Goal: Task Accomplishment & Management: Manage account settings

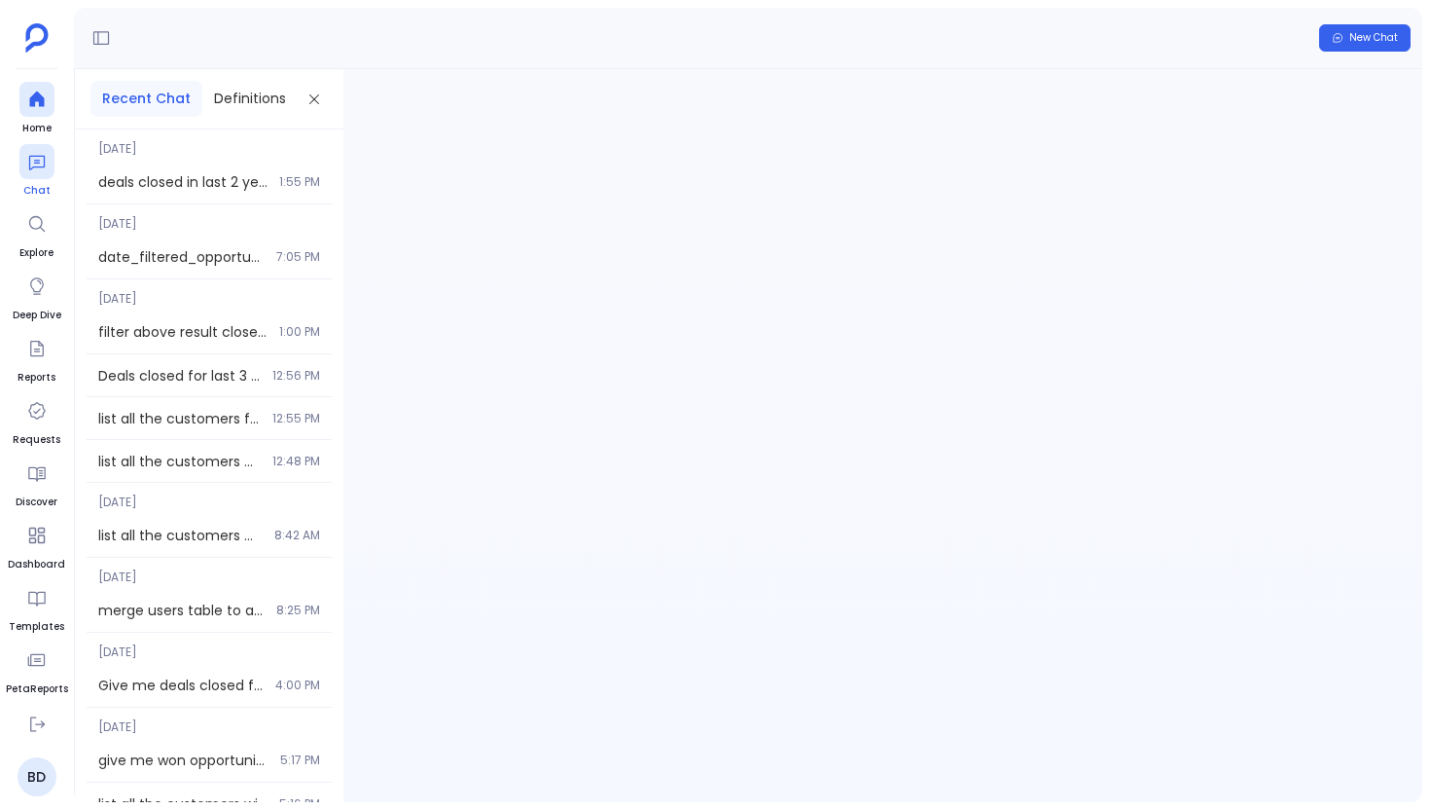
click at [48, 160] on div at bounding box center [36, 161] width 35 height 35
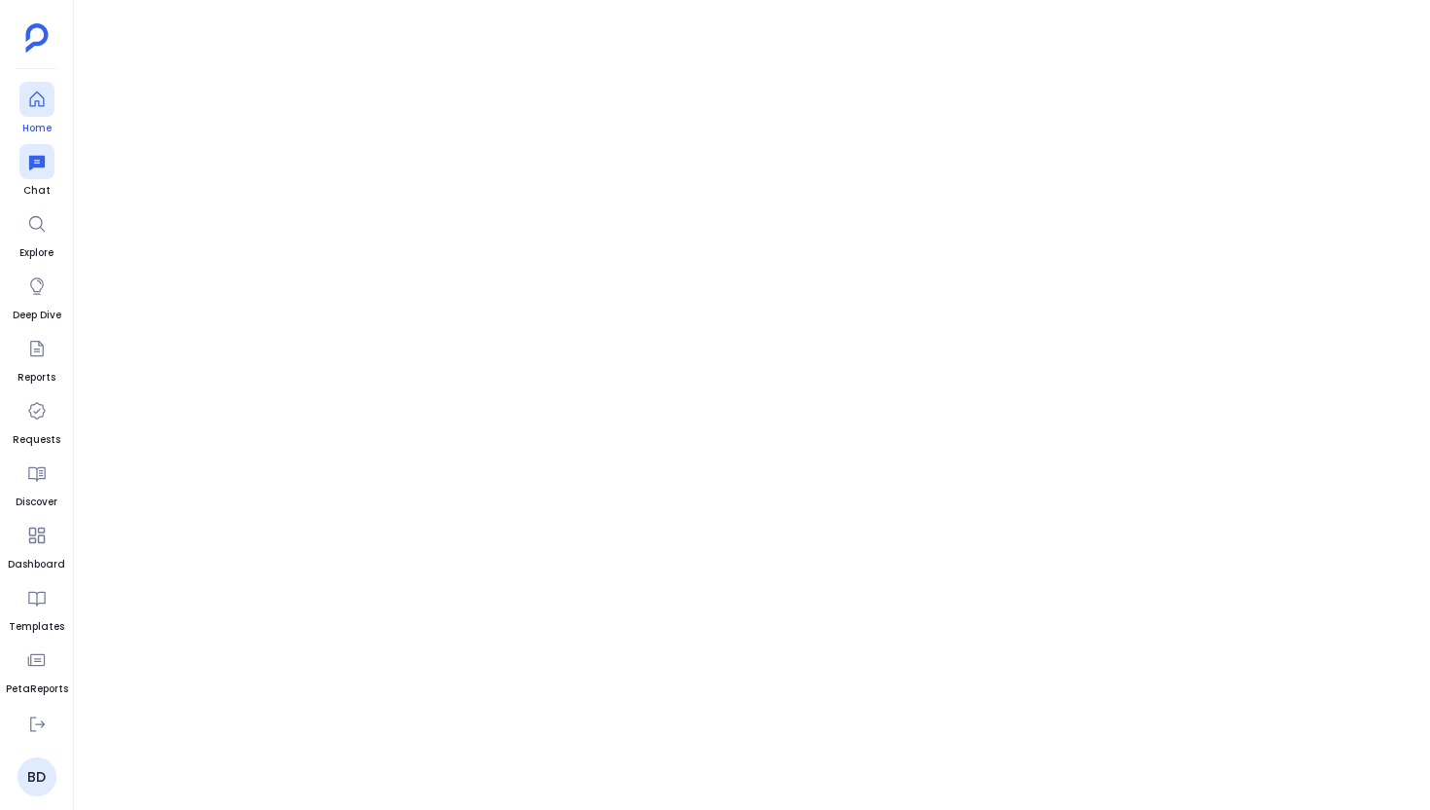
click at [42, 112] on div at bounding box center [36, 99] width 35 height 35
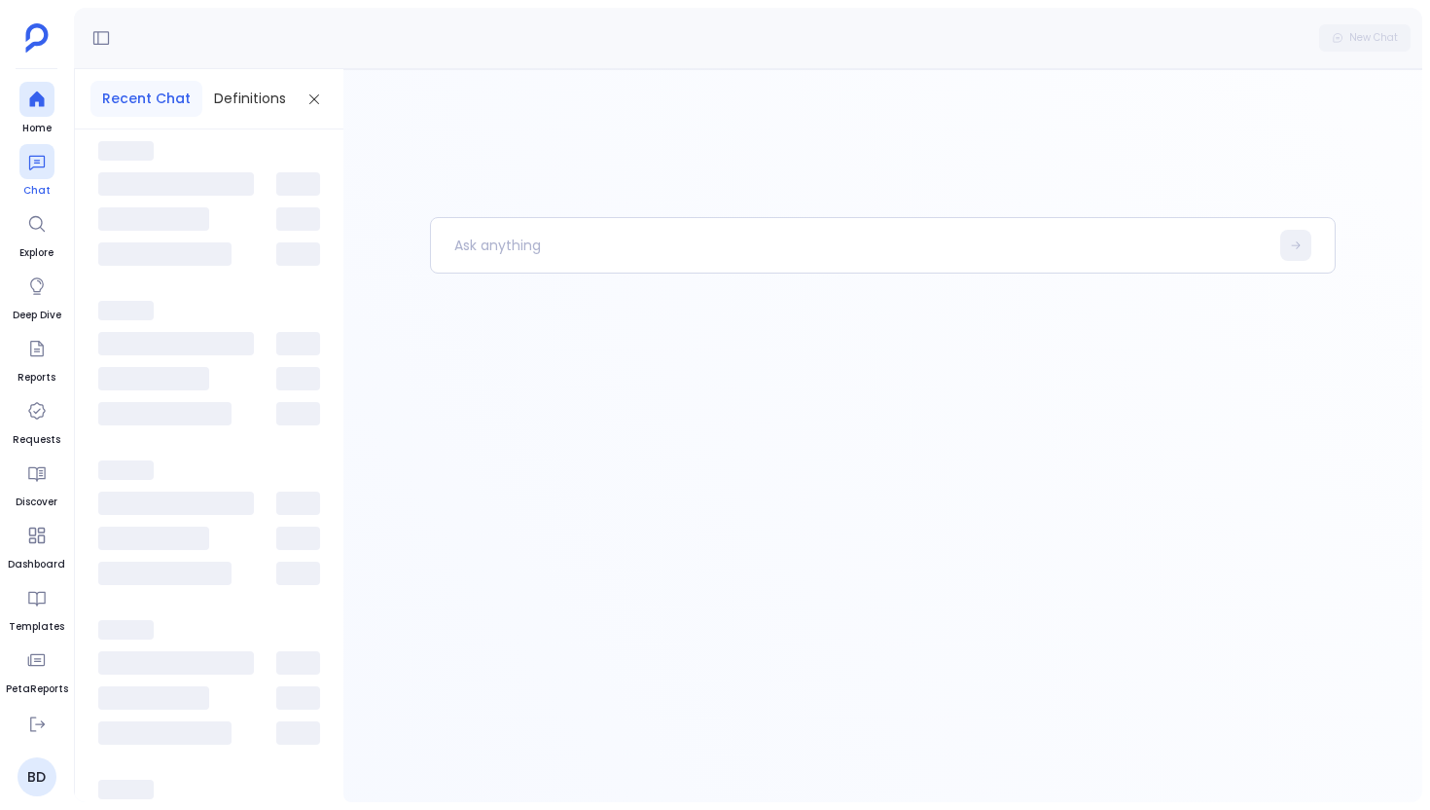
click at [40, 162] on icon at bounding box center [36, 161] width 19 height 19
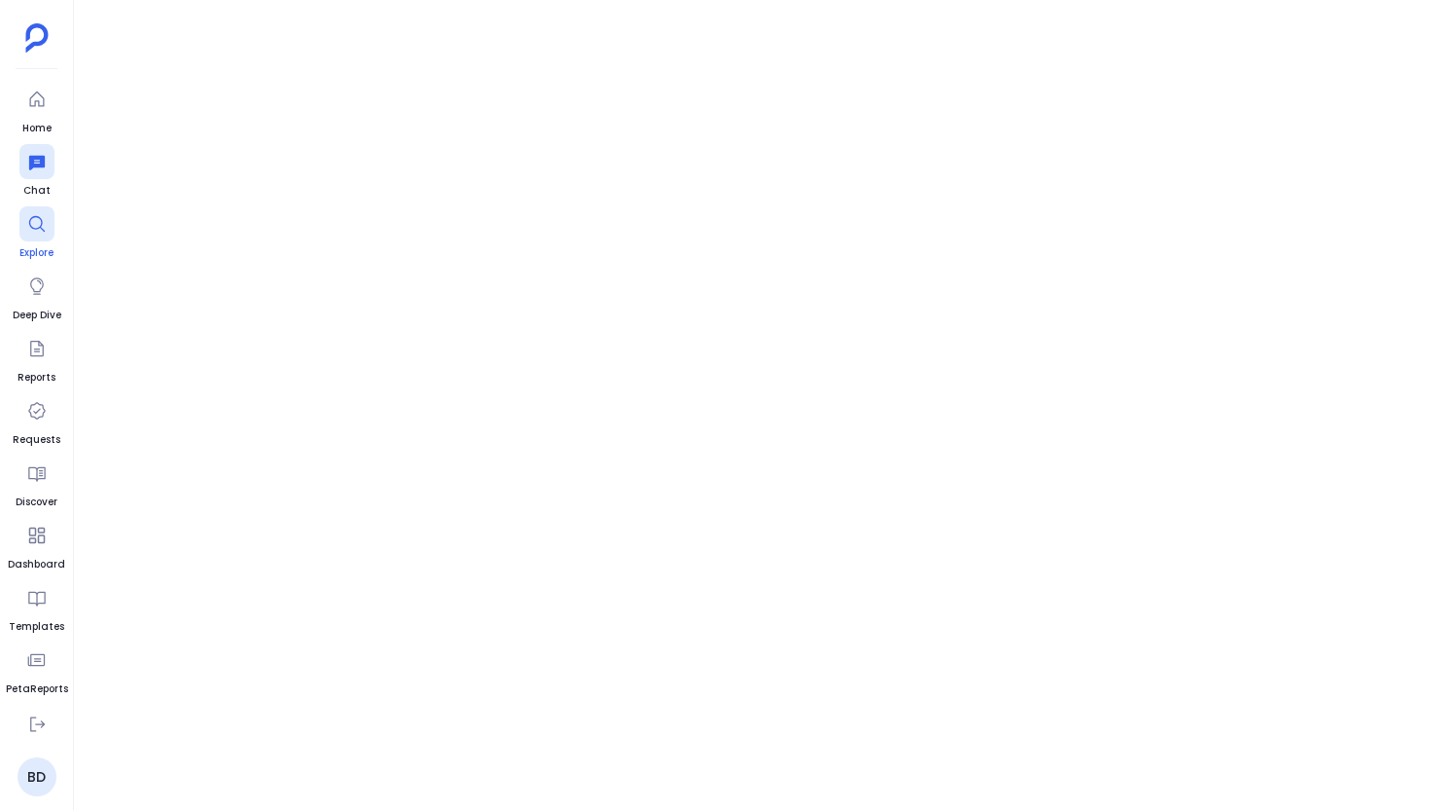
click at [41, 216] on icon at bounding box center [36, 223] width 19 height 19
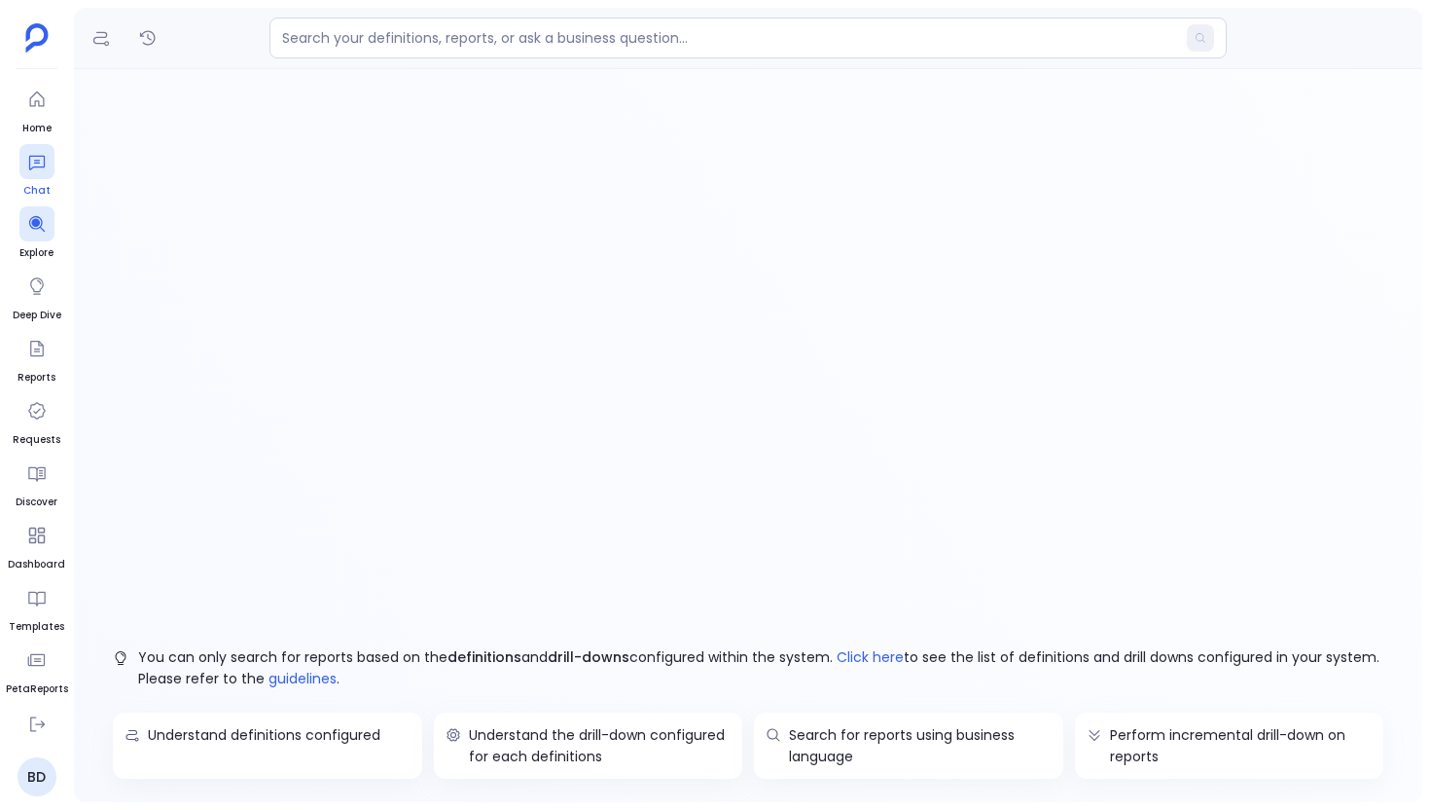
click at [41, 174] on div at bounding box center [36, 161] width 35 height 35
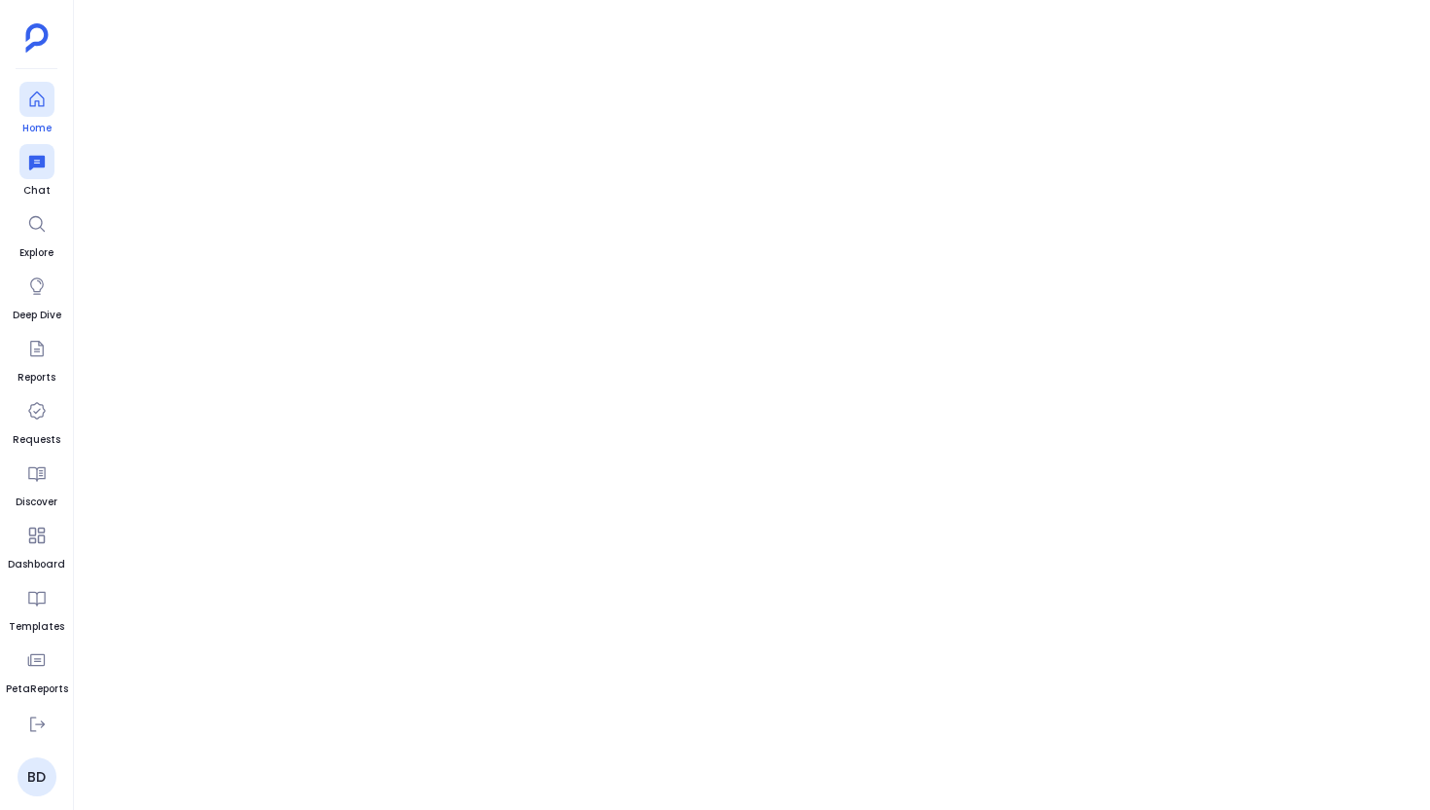
click at [41, 134] on span "Home" at bounding box center [36, 129] width 35 height 16
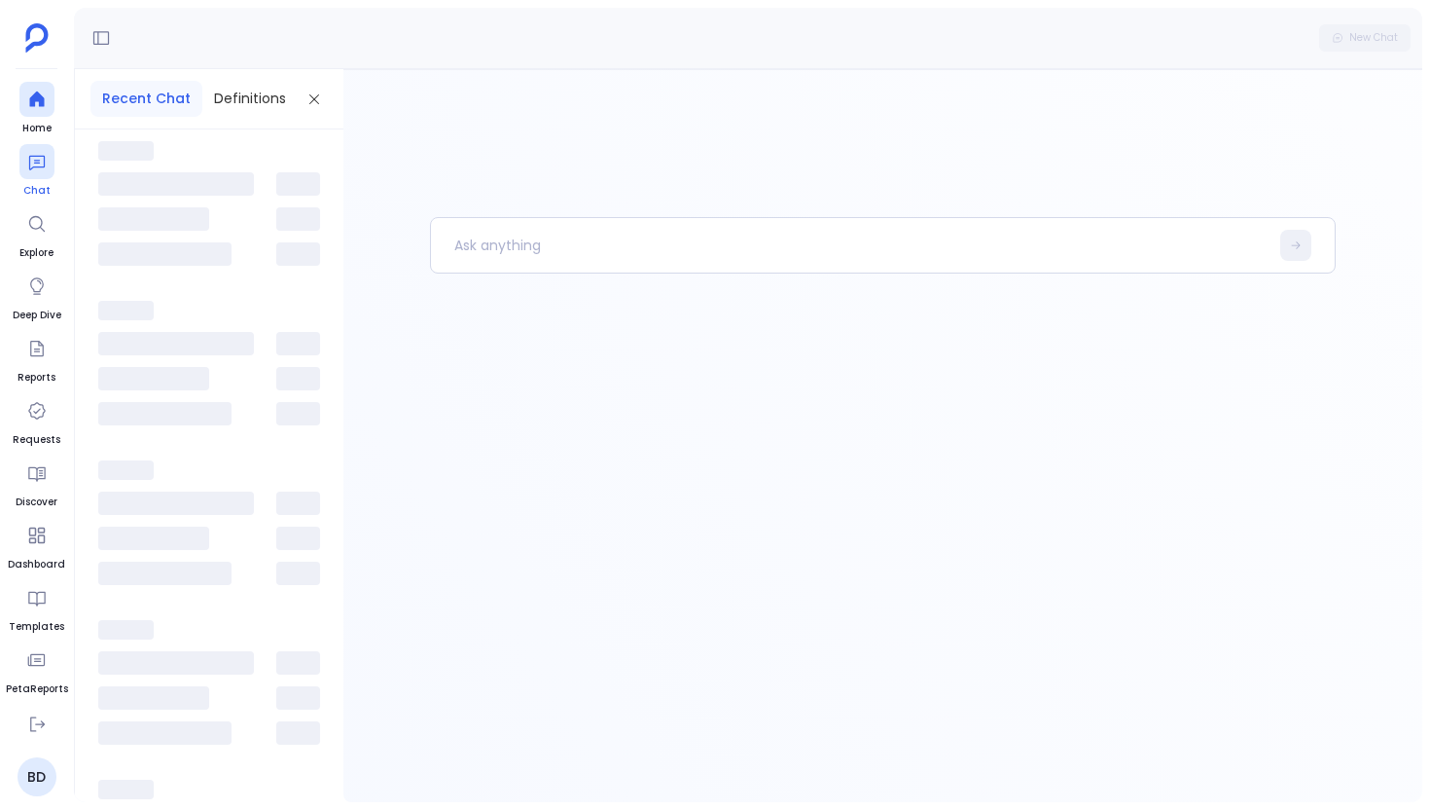
click at [37, 169] on icon at bounding box center [36, 161] width 19 height 19
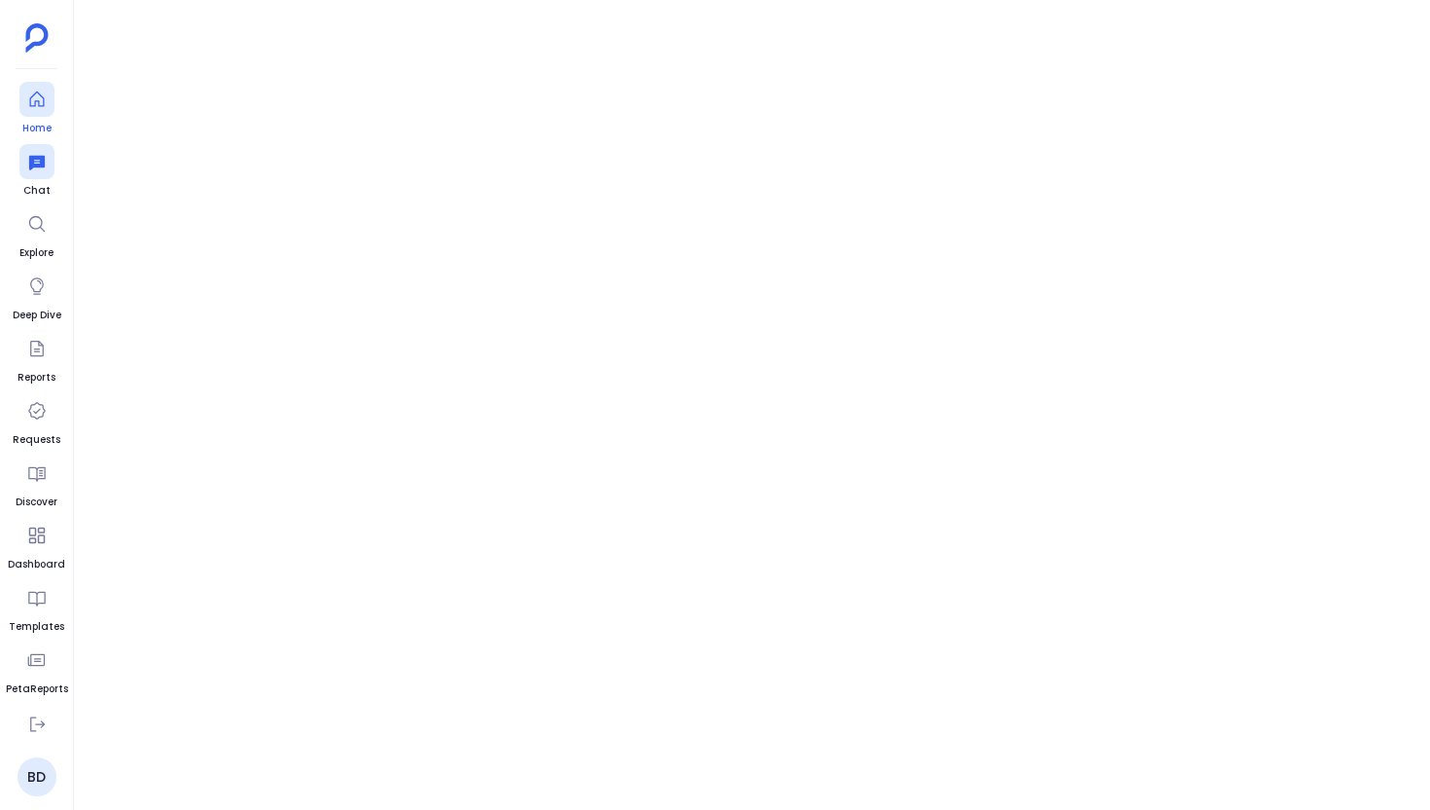
click at [22, 115] on div at bounding box center [36, 99] width 35 height 35
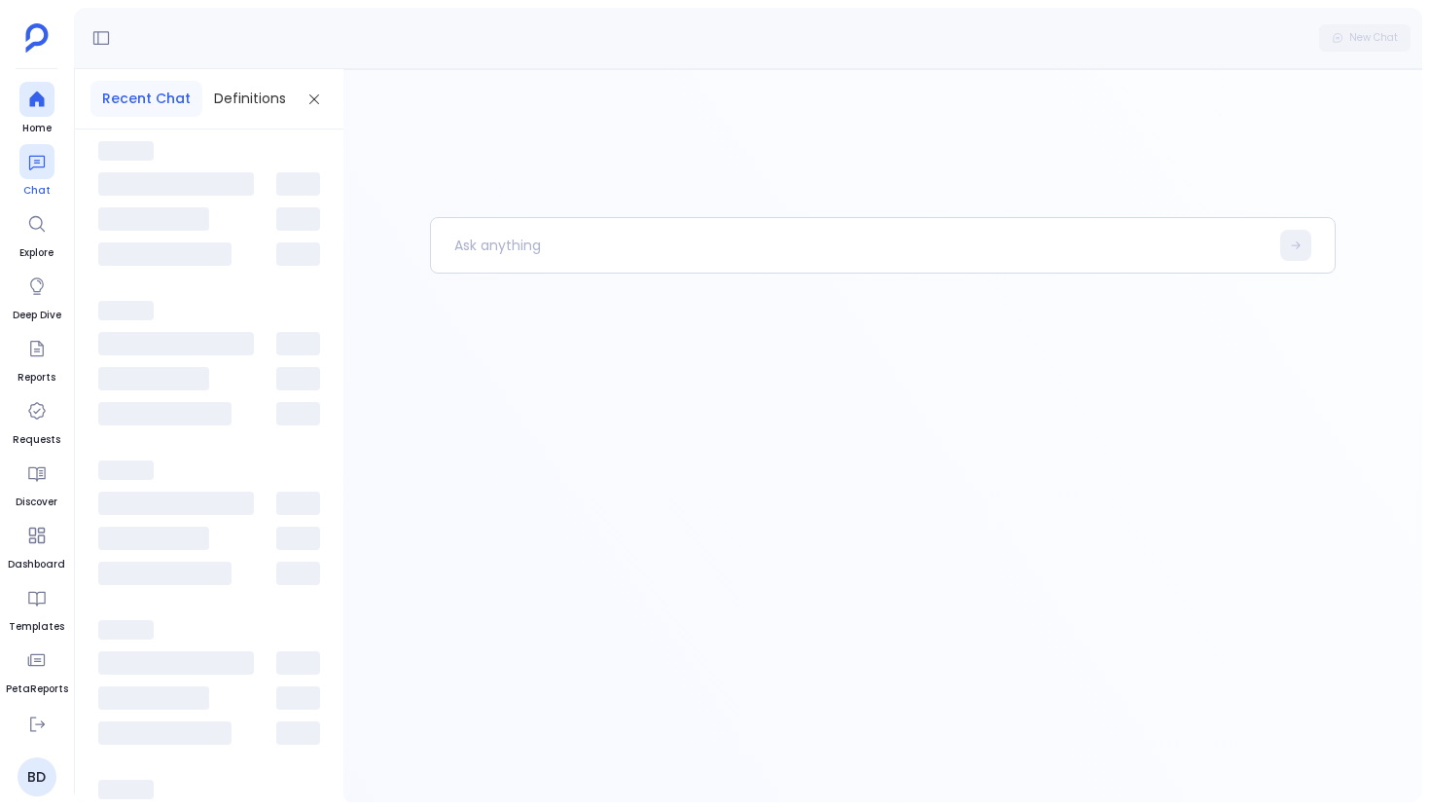
click at [23, 157] on div at bounding box center [36, 161] width 35 height 35
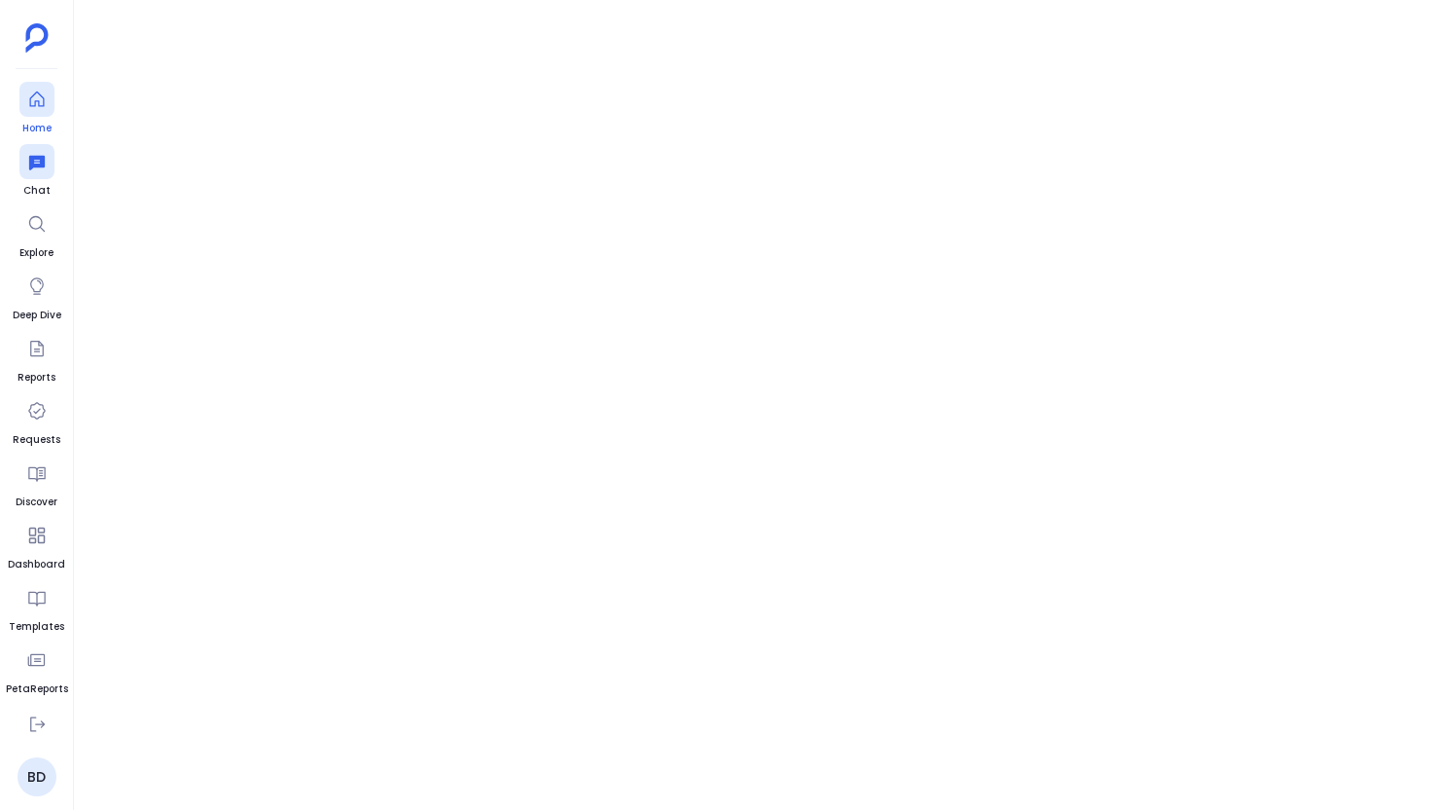
click at [52, 114] on div at bounding box center [36, 99] width 35 height 35
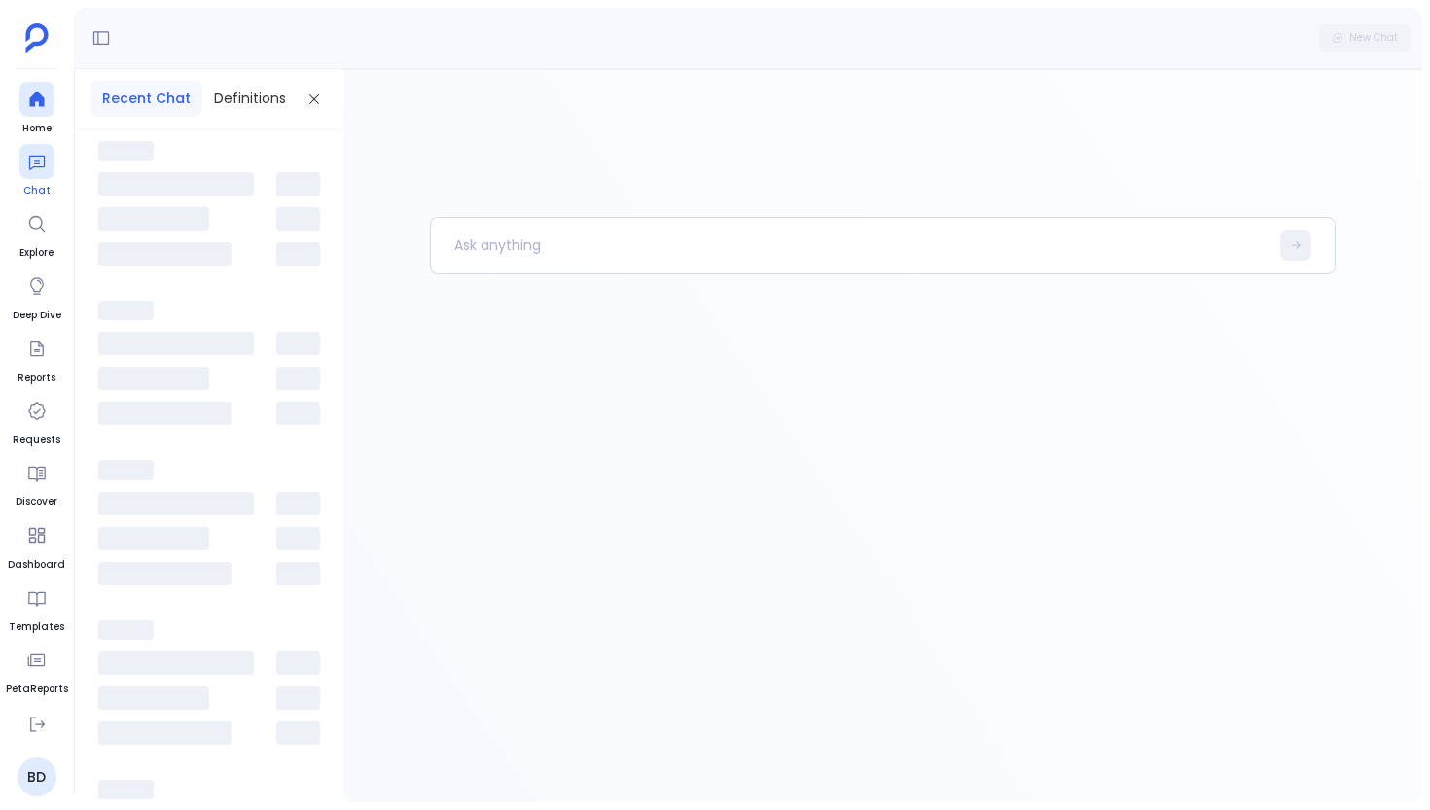
click at [40, 195] on span "Chat" at bounding box center [36, 191] width 35 height 16
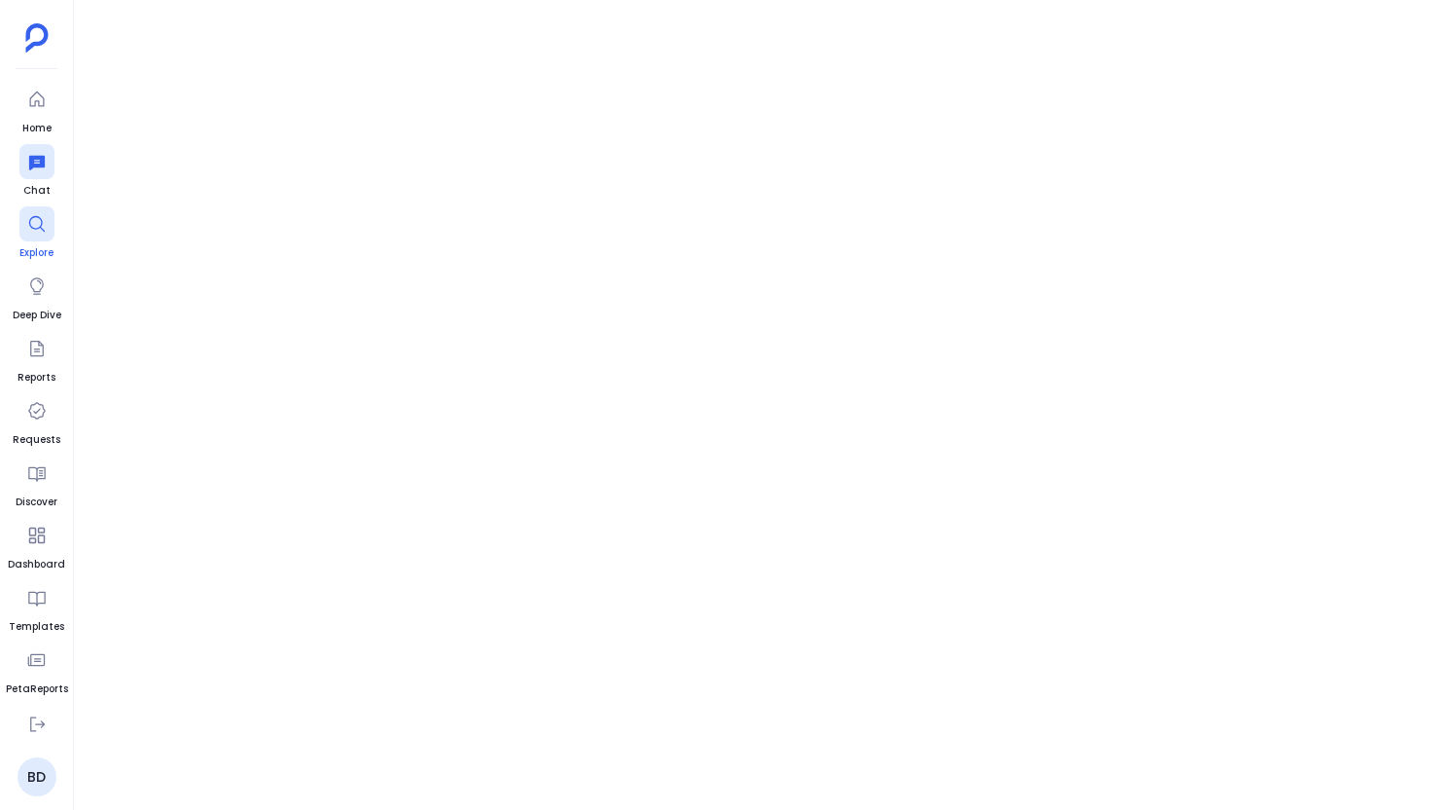
click at [32, 237] on div at bounding box center [36, 223] width 35 height 35
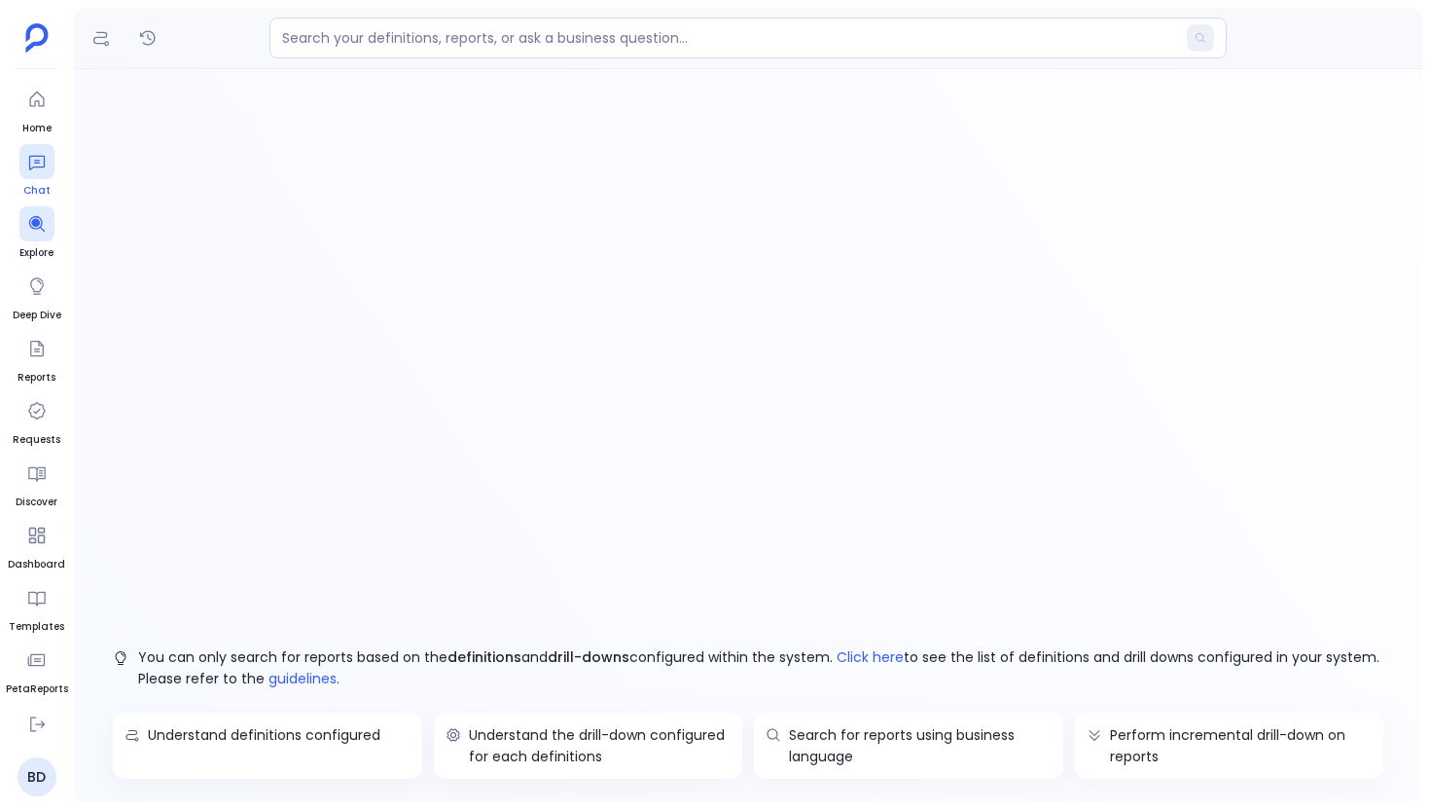
click at [37, 176] on div at bounding box center [36, 161] width 35 height 35
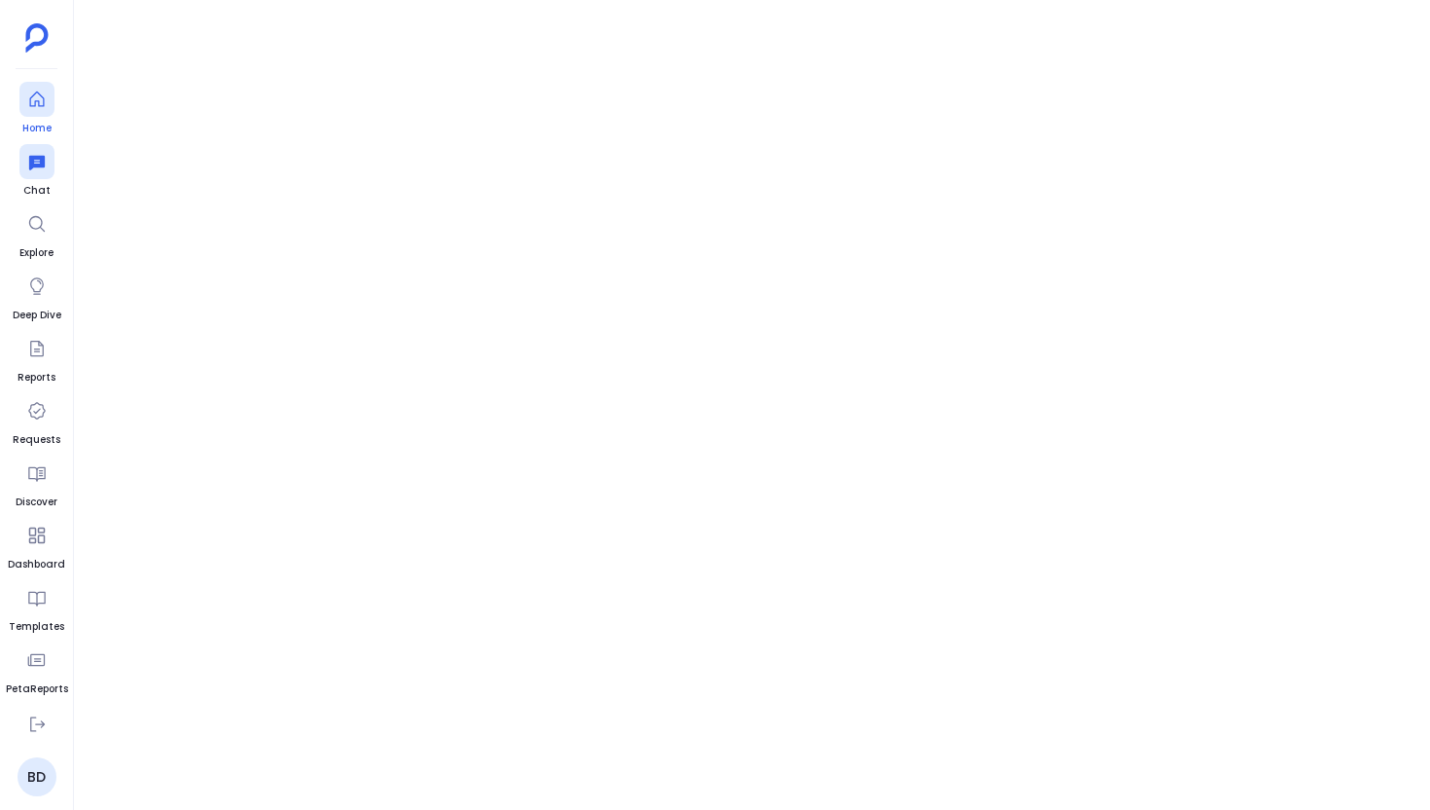
click at [43, 103] on icon at bounding box center [36, 99] width 15 height 16
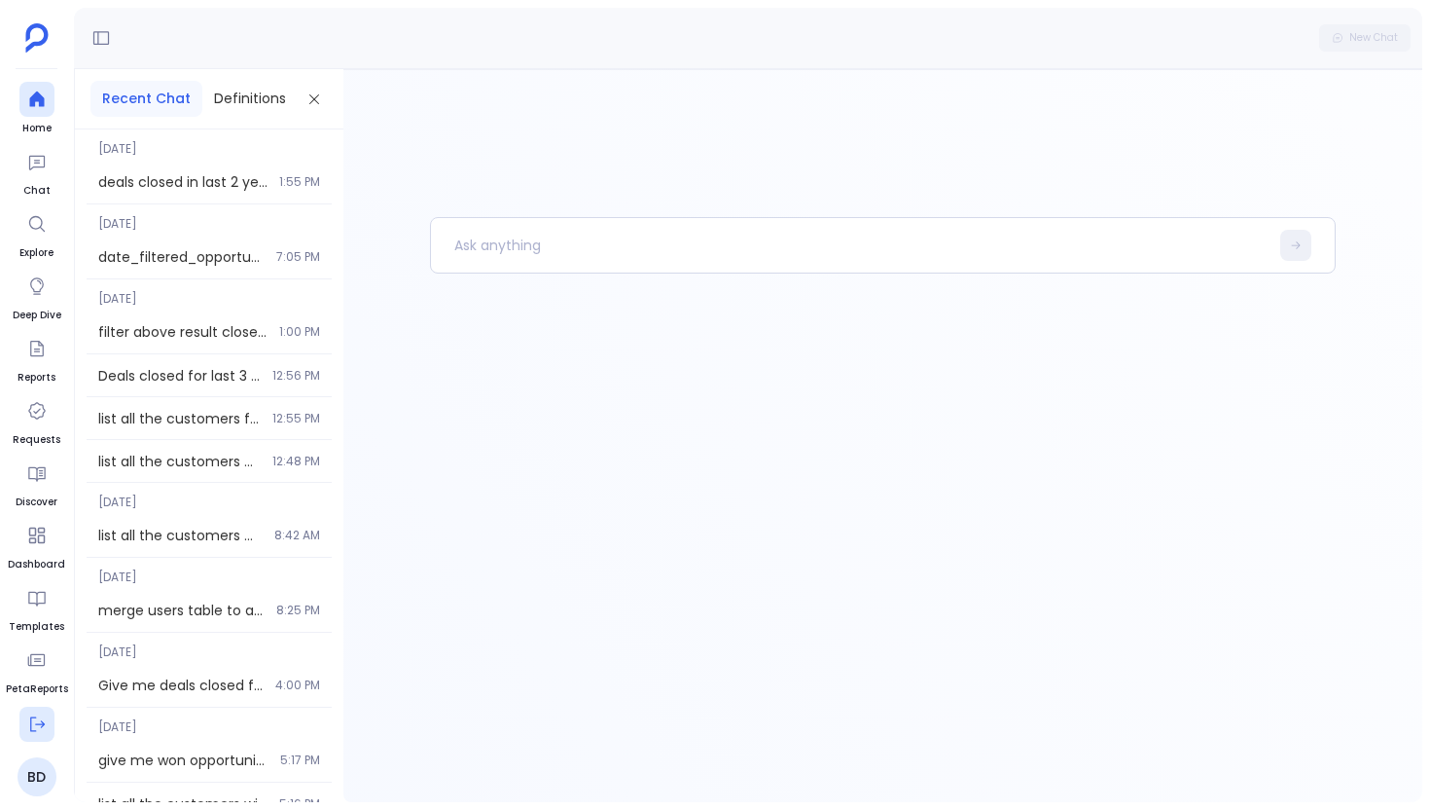
click at [33, 731] on icon at bounding box center [36, 723] width 19 height 19
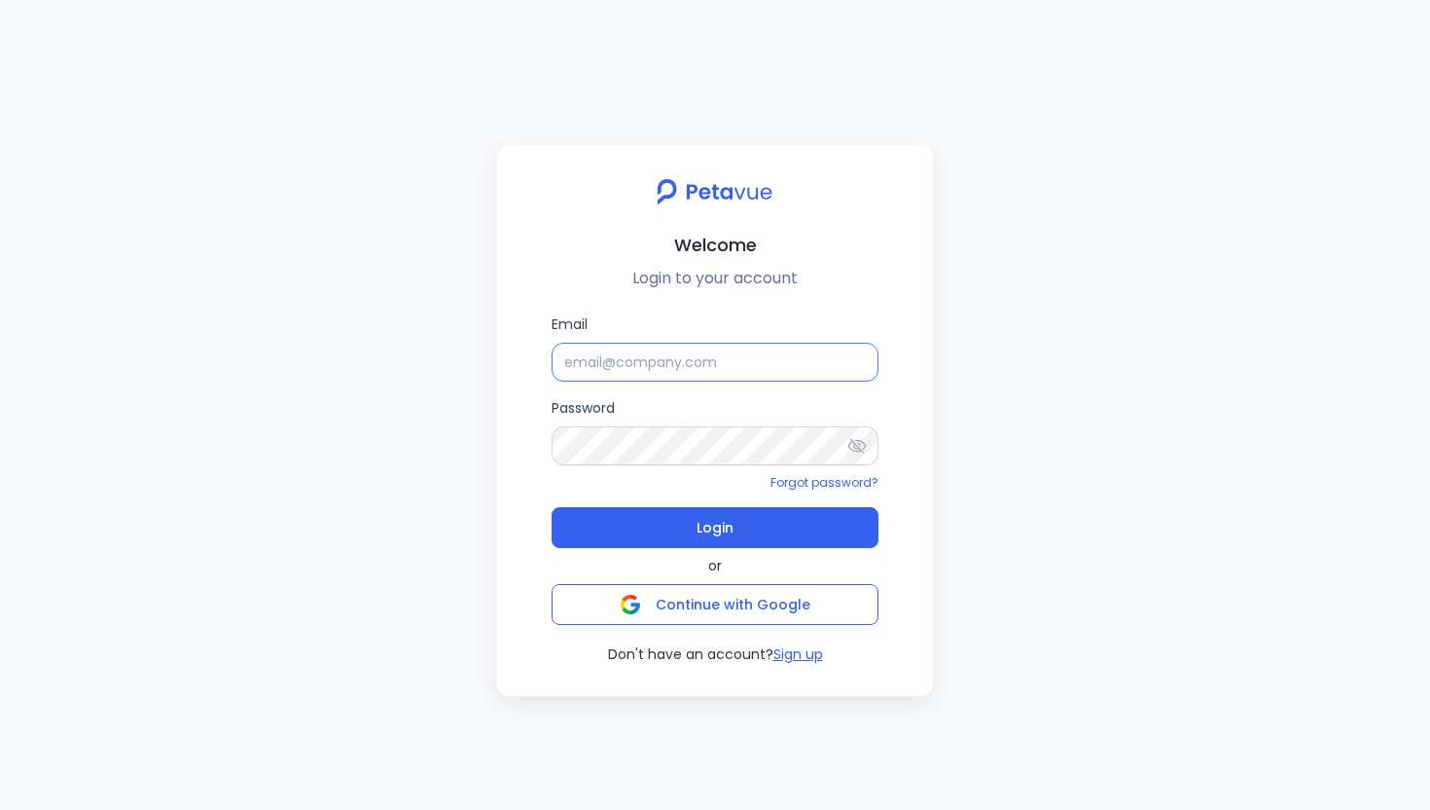
click at [669, 380] on input "Email" at bounding box center [715, 362] width 327 height 39
type input "support+gsgongsandbox@petavue.com"
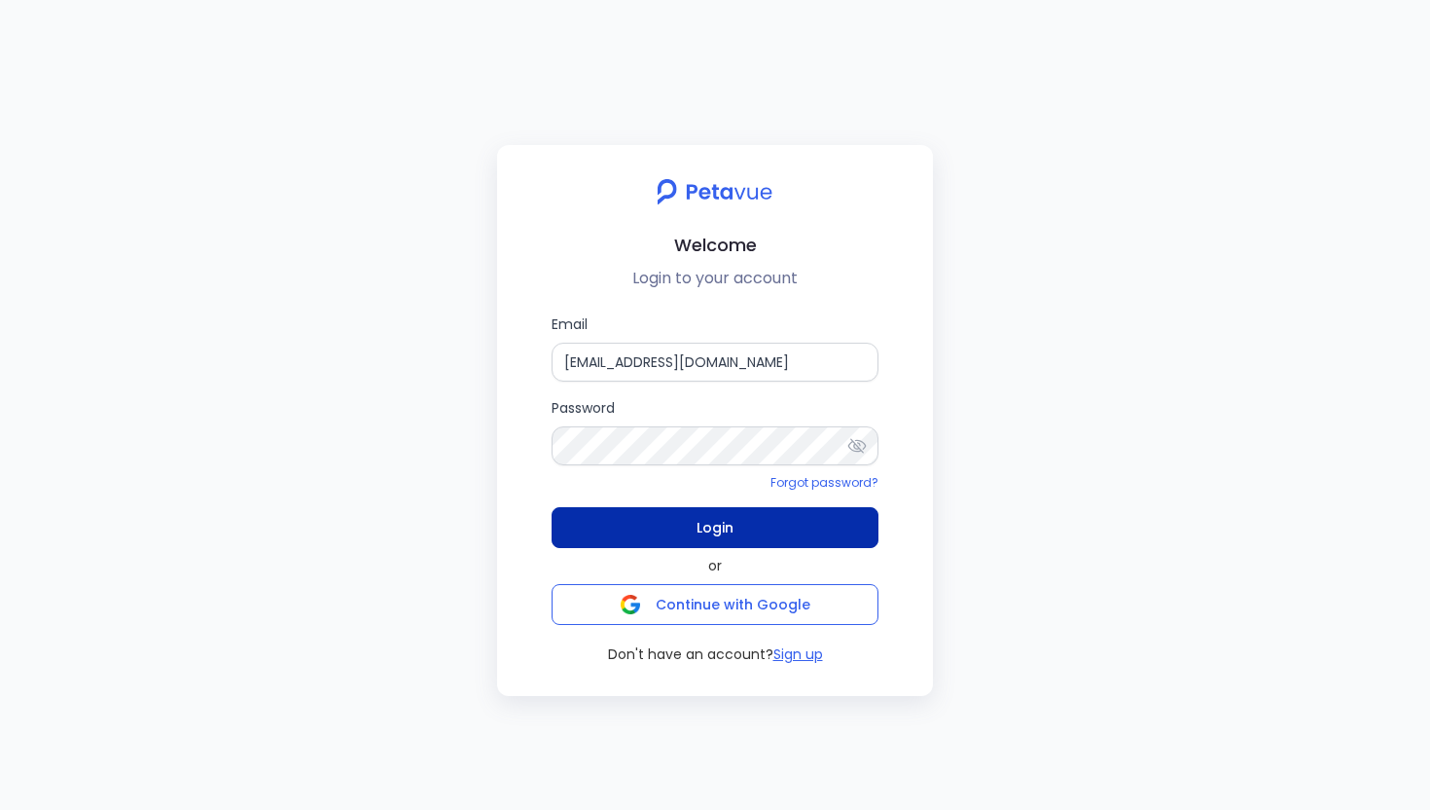
click at [820, 522] on button "Login" at bounding box center [715, 527] width 327 height 41
